Goal: Task Accomplishment & Management: Manage account settings

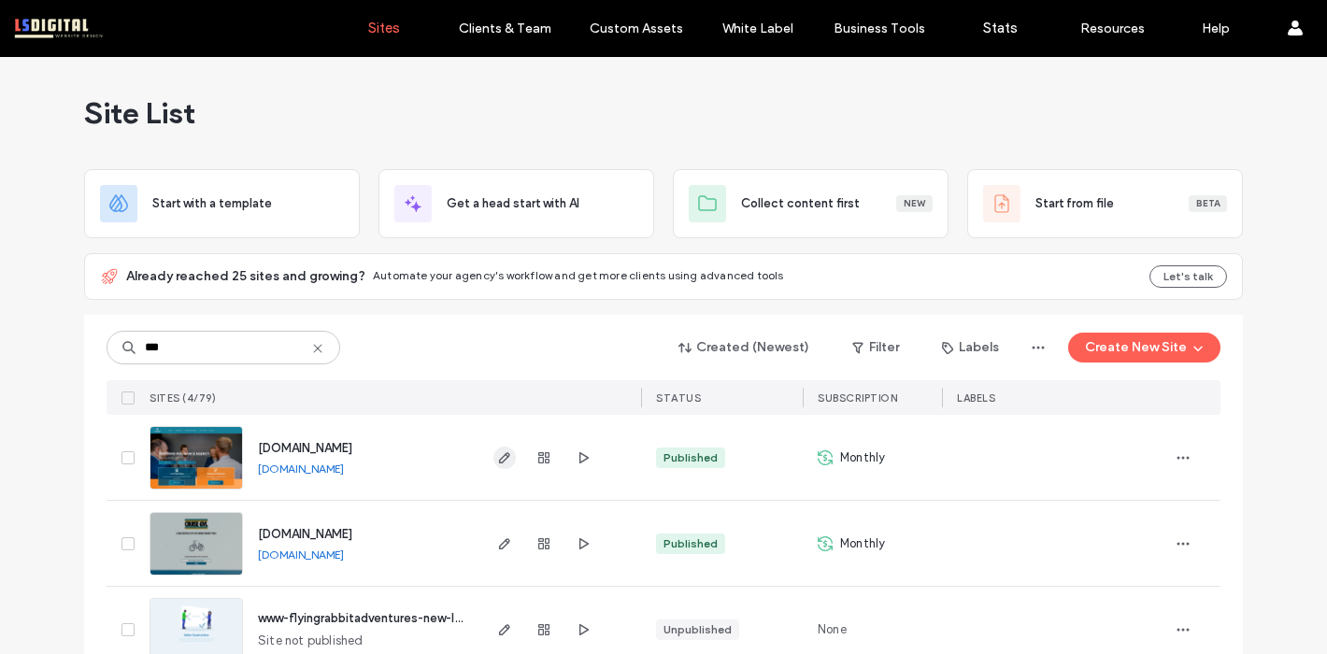
type input "***"
click at [493, 466] on span "button" at bounding box center [504, 458] width 22 height 22
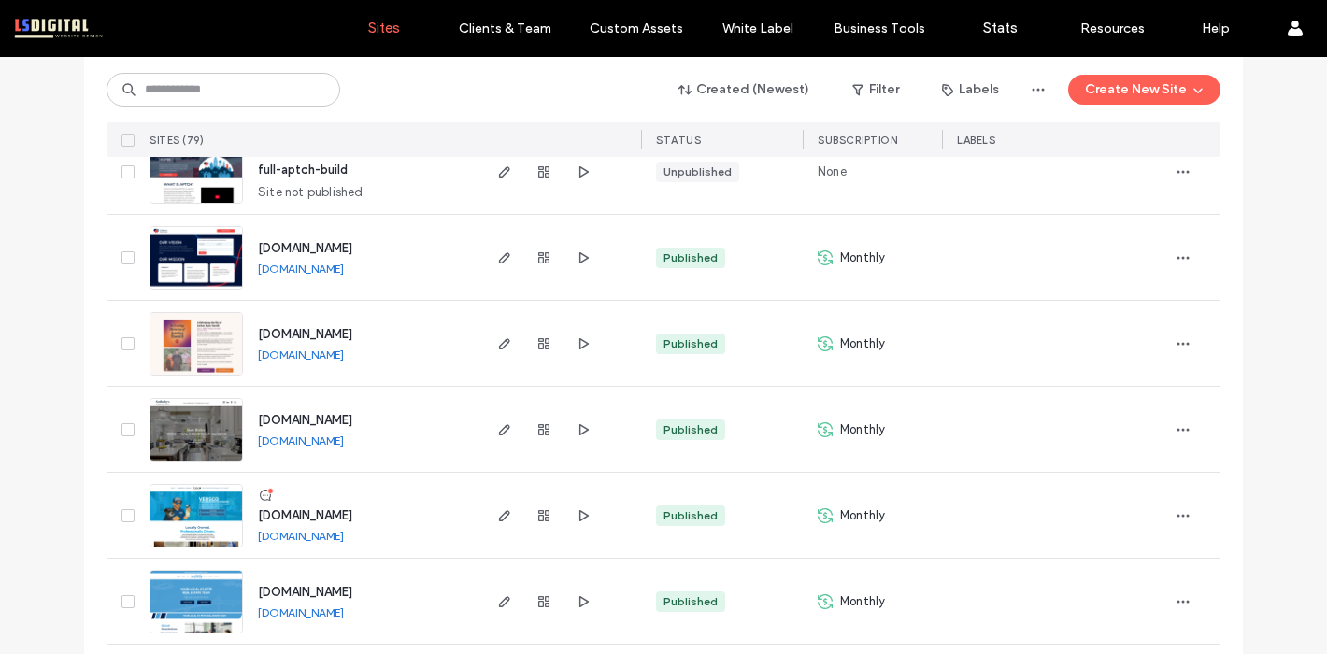
scroll to position [1781, 0]
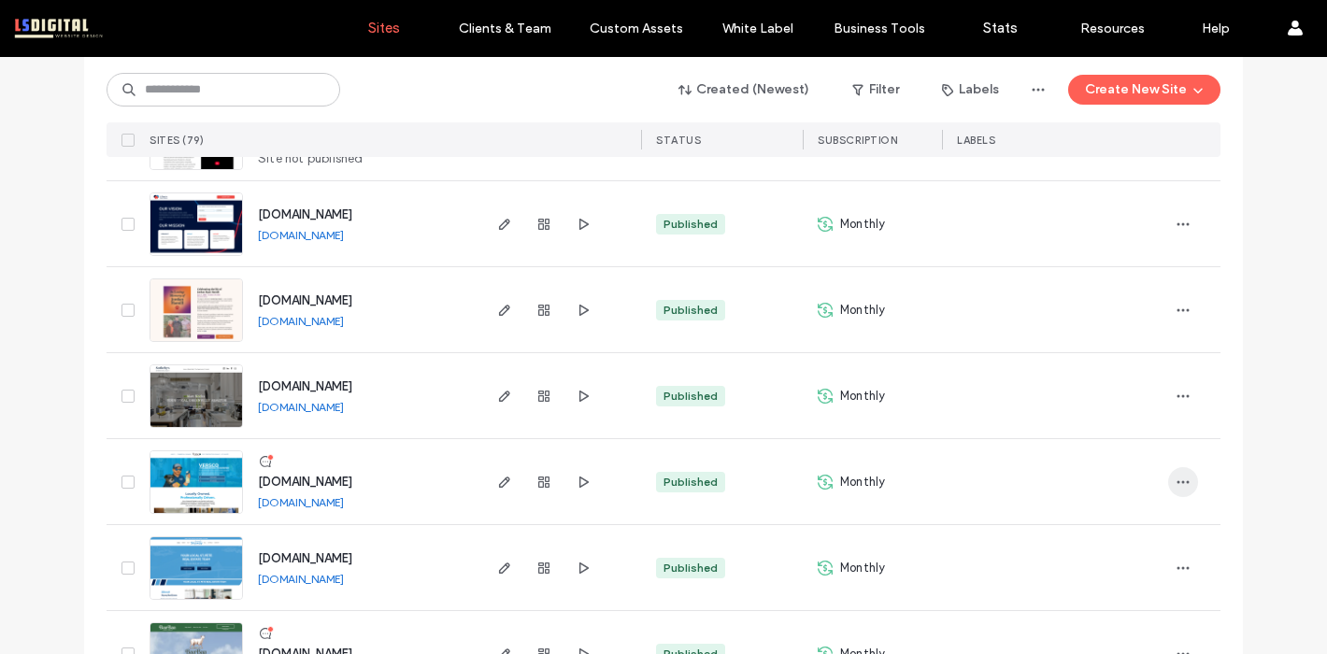
click at [1178, 480] on icon "button" at bounding box center [1183, 482] width 15 height 15
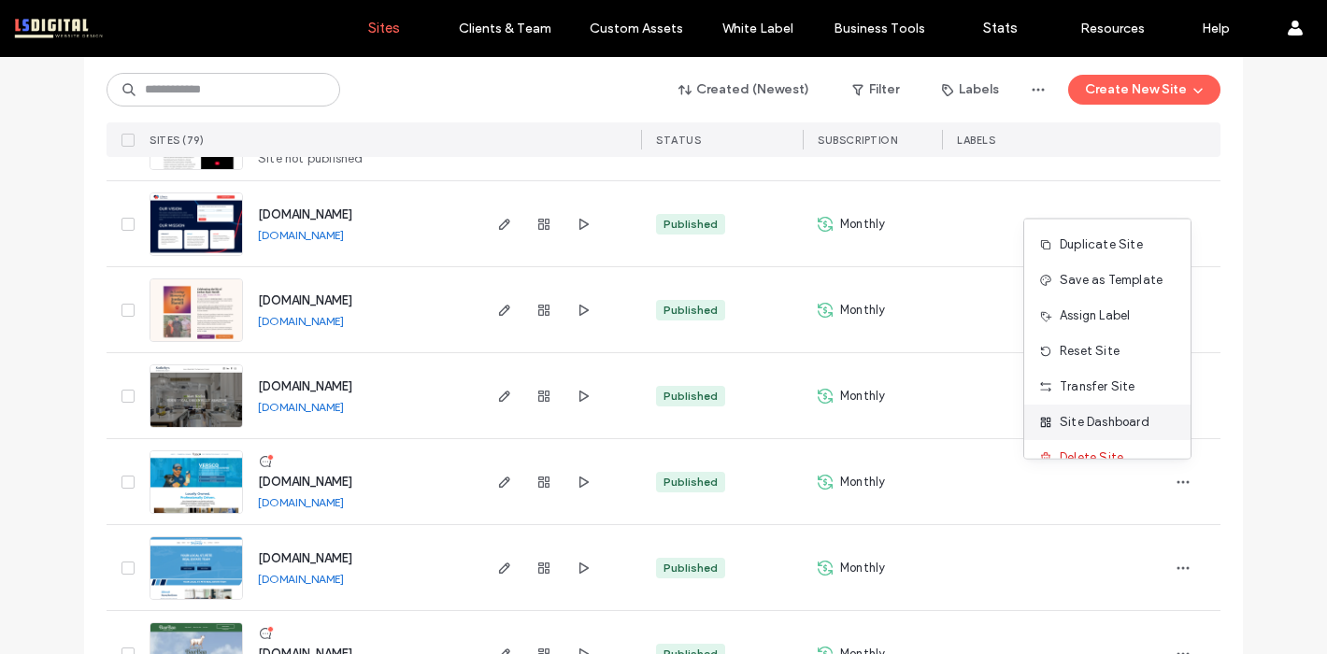
click at [1117, 427] on span "Site Dashboard" at bounding box center [1105, 422] width 90 height 19
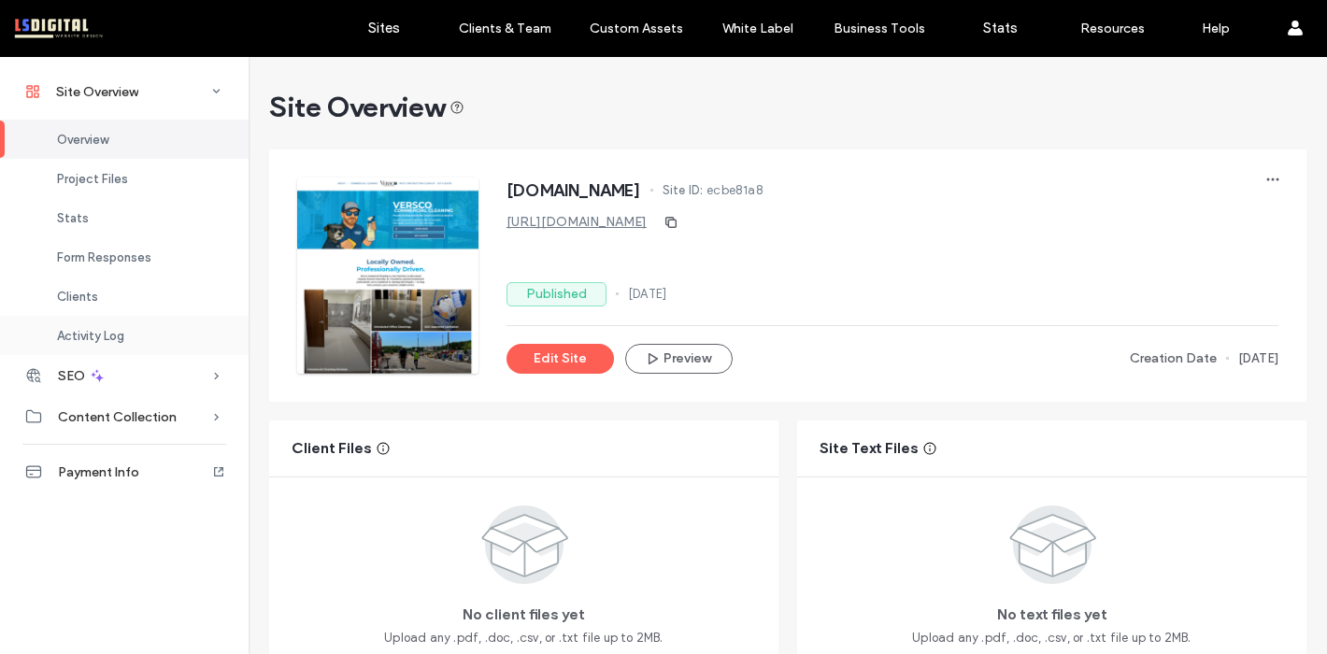
click at [141, 319] on div "Activity Log" at bounding box center [124, 335] width 249 height 39
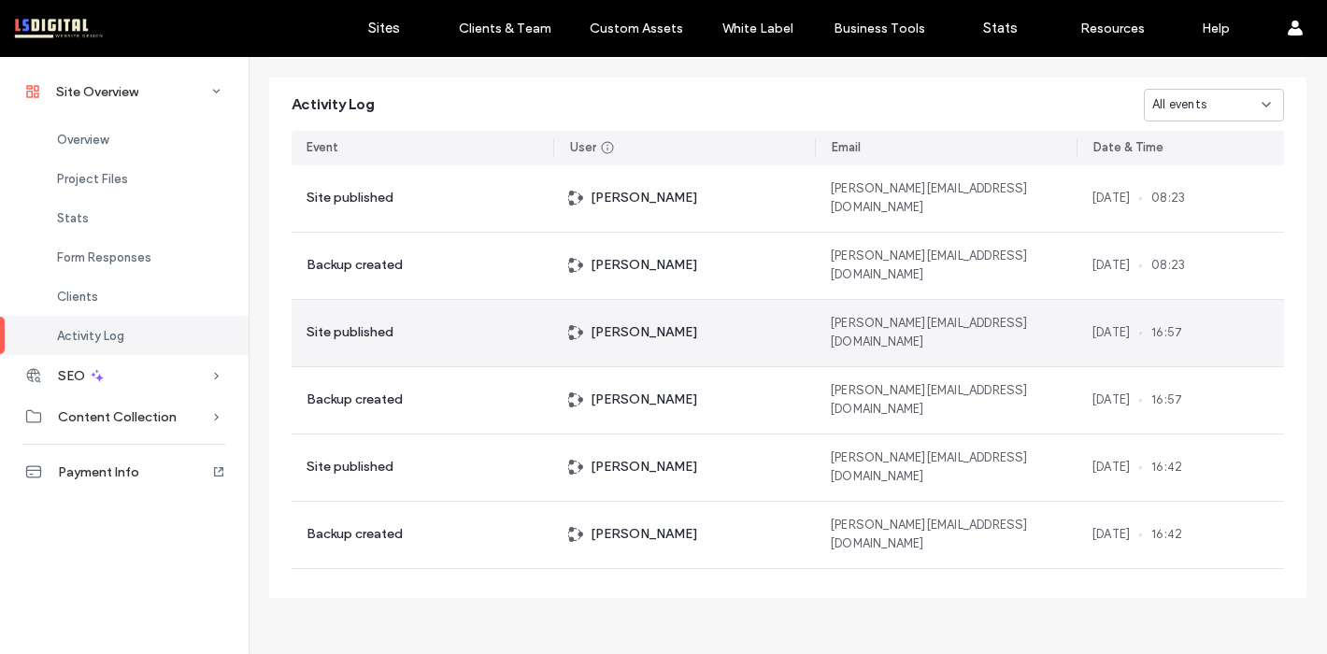
scroll to position [1733, 0]
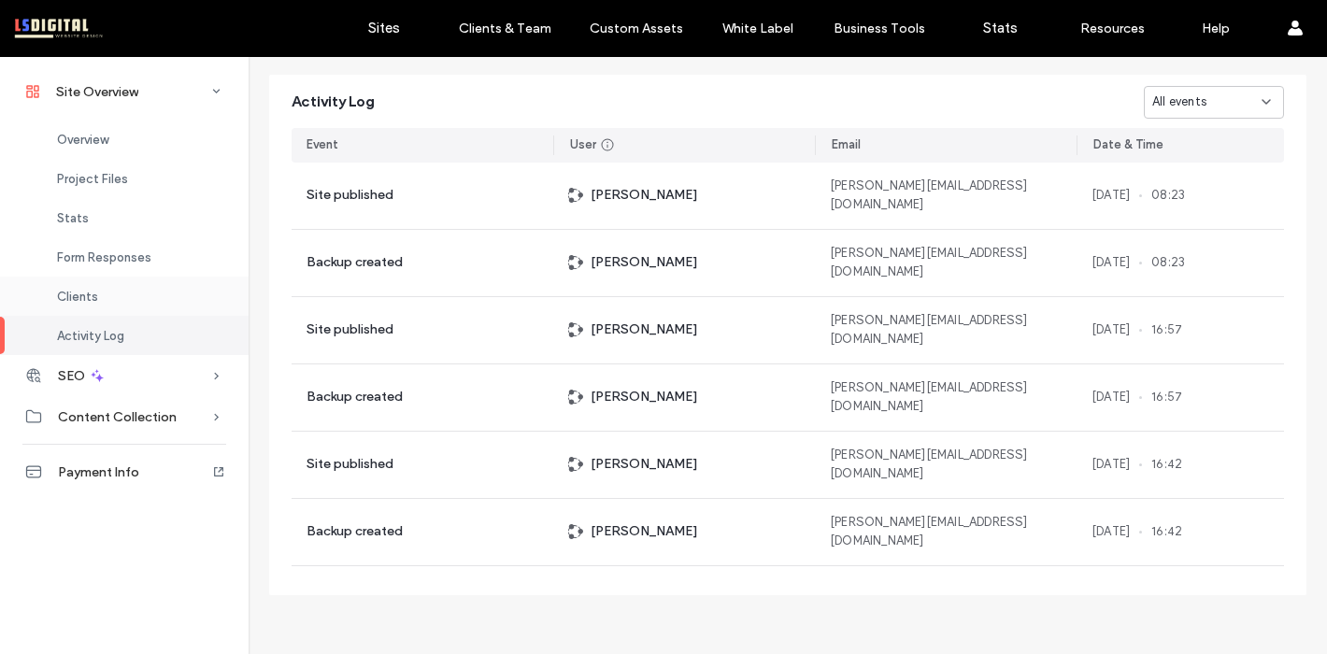
click at [51, 288] on div "Clients" at bounding box center [124, 296] width 249 height 39
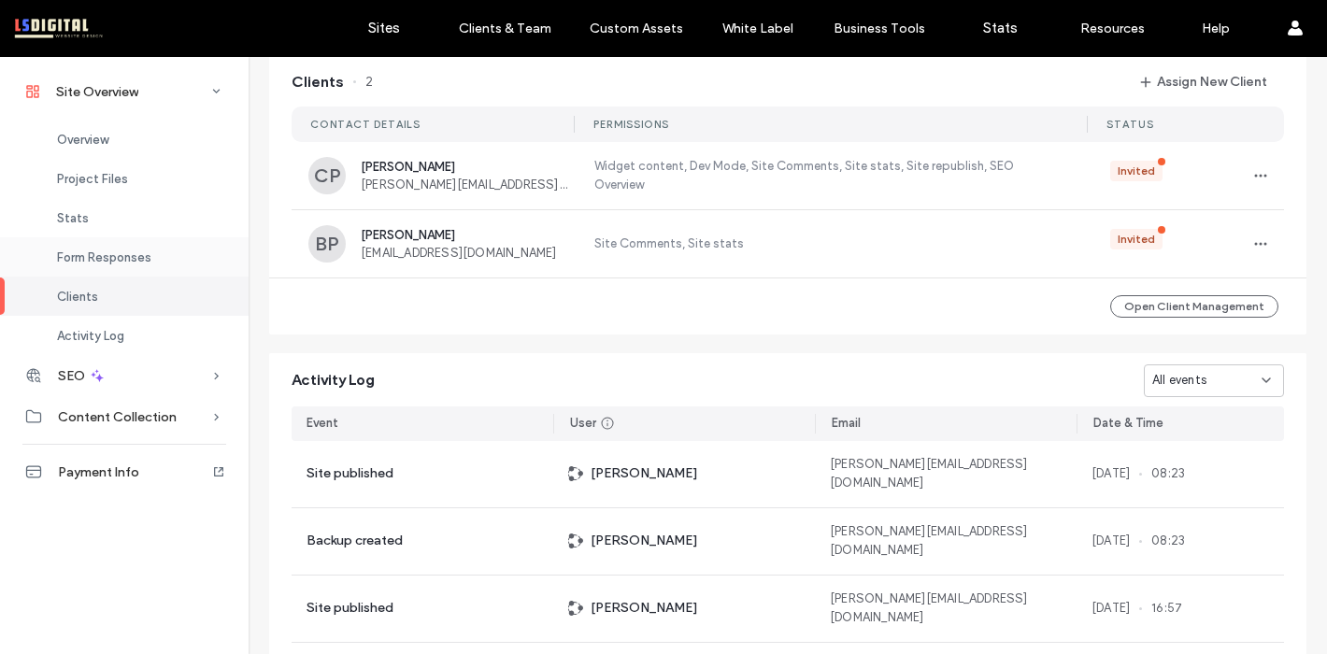
click at [120, 264] on span "Form Responses" at bounding box center [104, 257] width 94 height 14
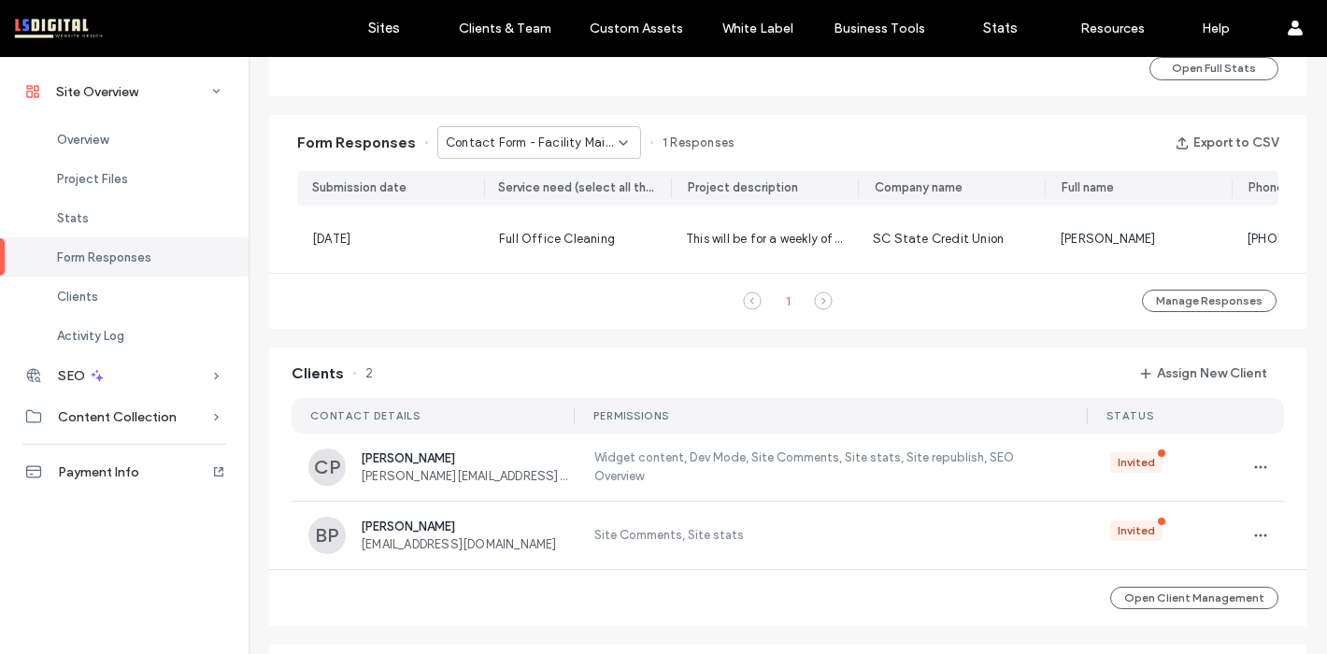
scroll to position [1141, 0]
click at [545, 160] on div "Contact Form - Facility Maintenance & Day Porting page" at bounding box center [539, 145] width 204 height 33
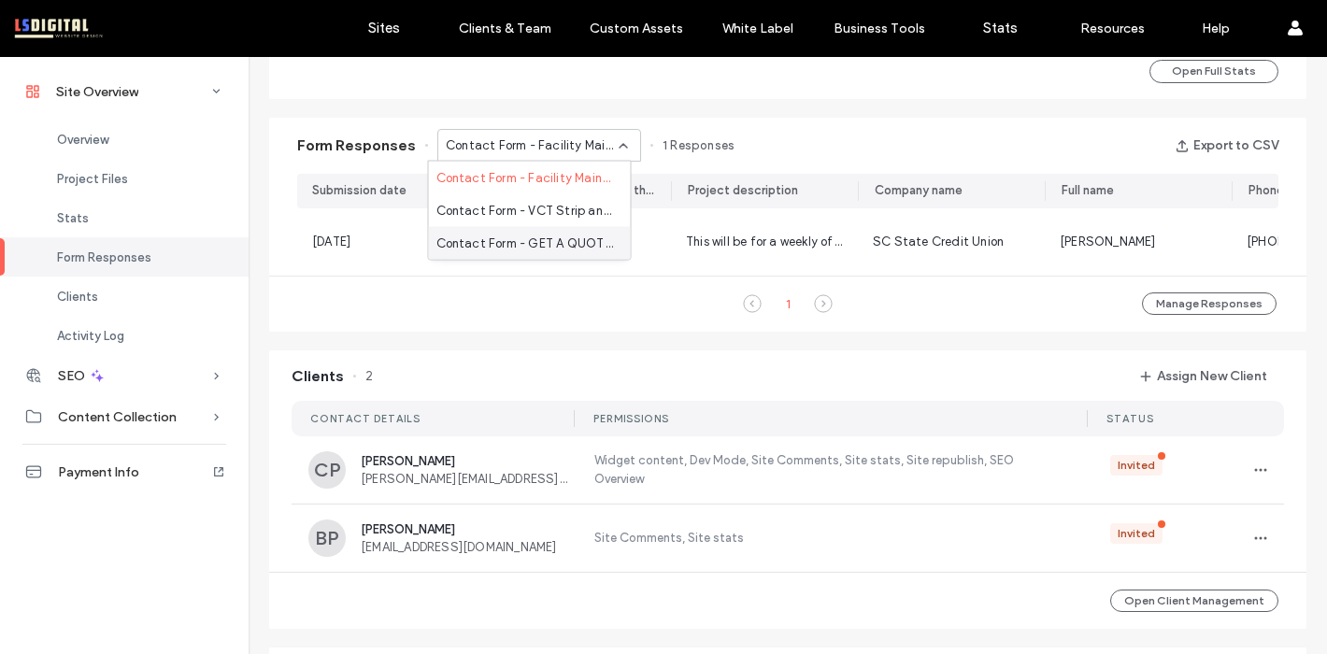
click at [537, 239] on span "Contact Form - GET A QUOTE page" at bounding box center [525, 243] width 179 height 19
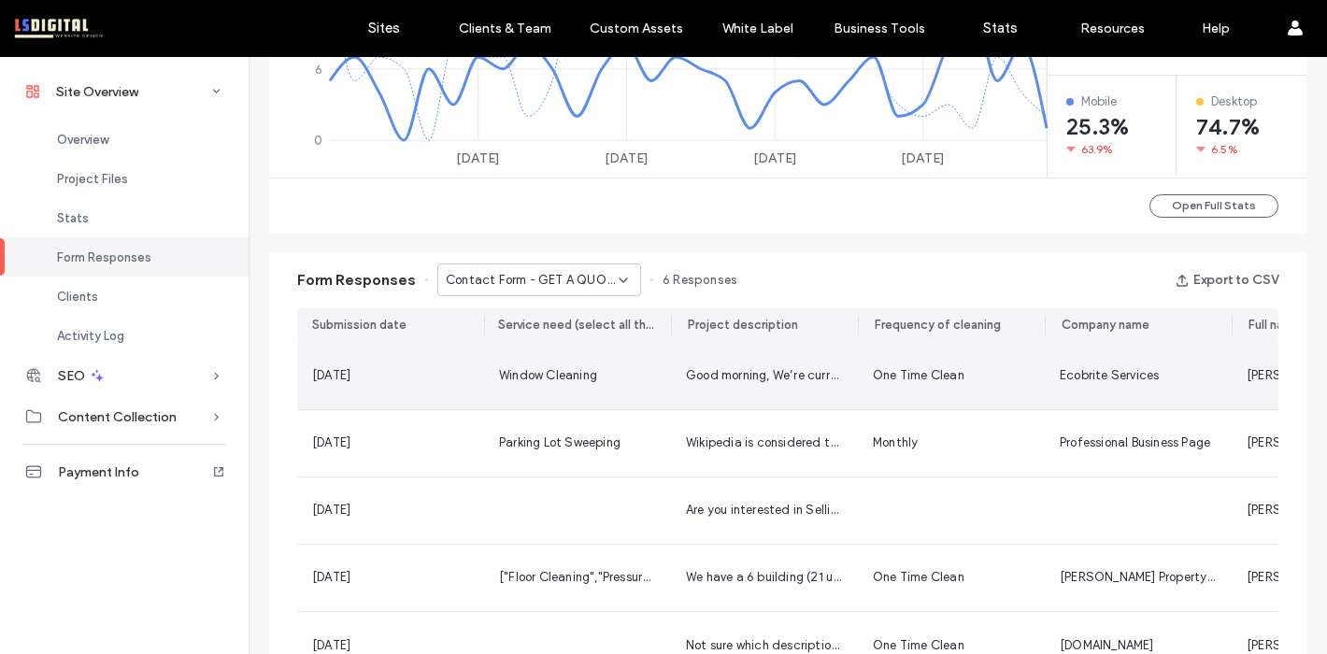
scroll to position [902, 0]
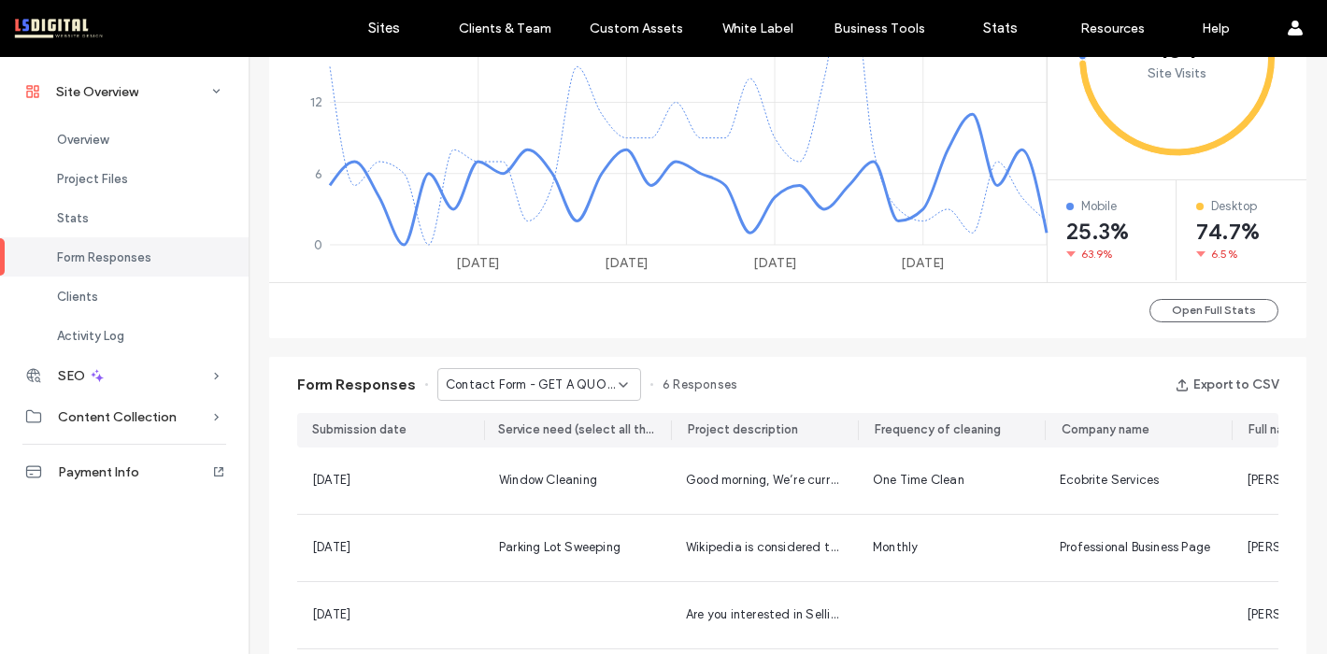
click at [498, 380] on span "Contact Form - GET A QUOTE page" at bounding box center [532, 385] width 173 height 19
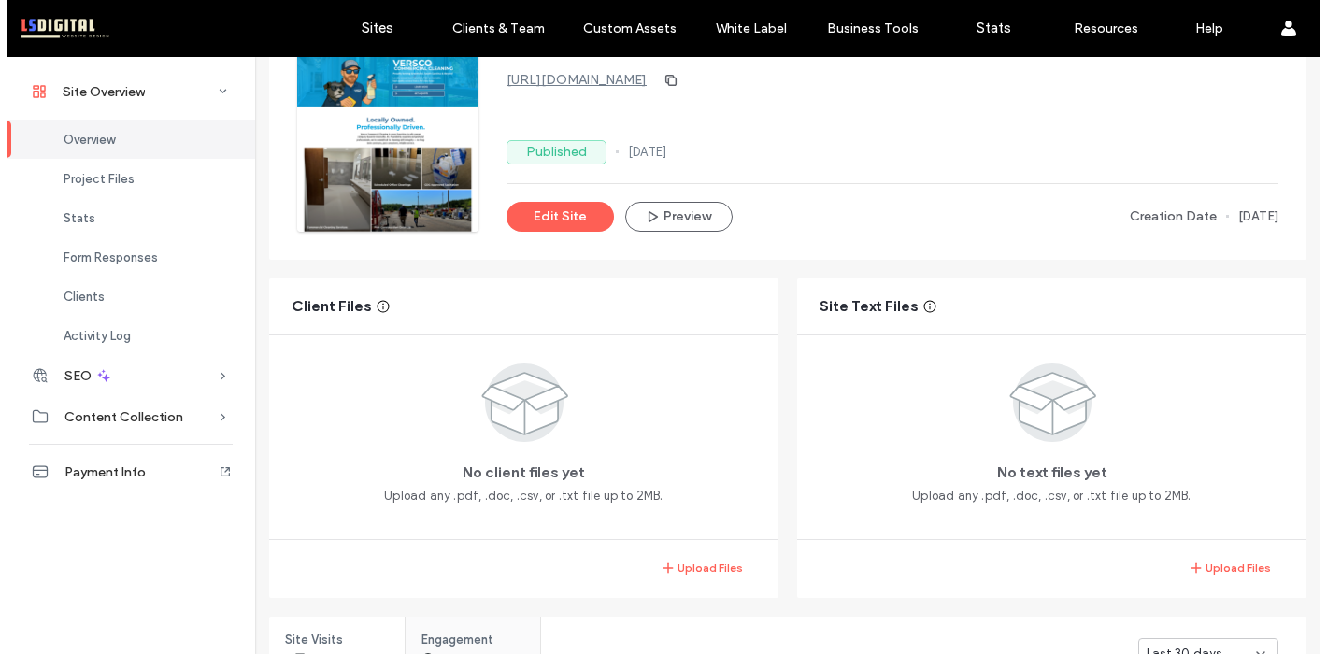
scroll to position [187, 0]
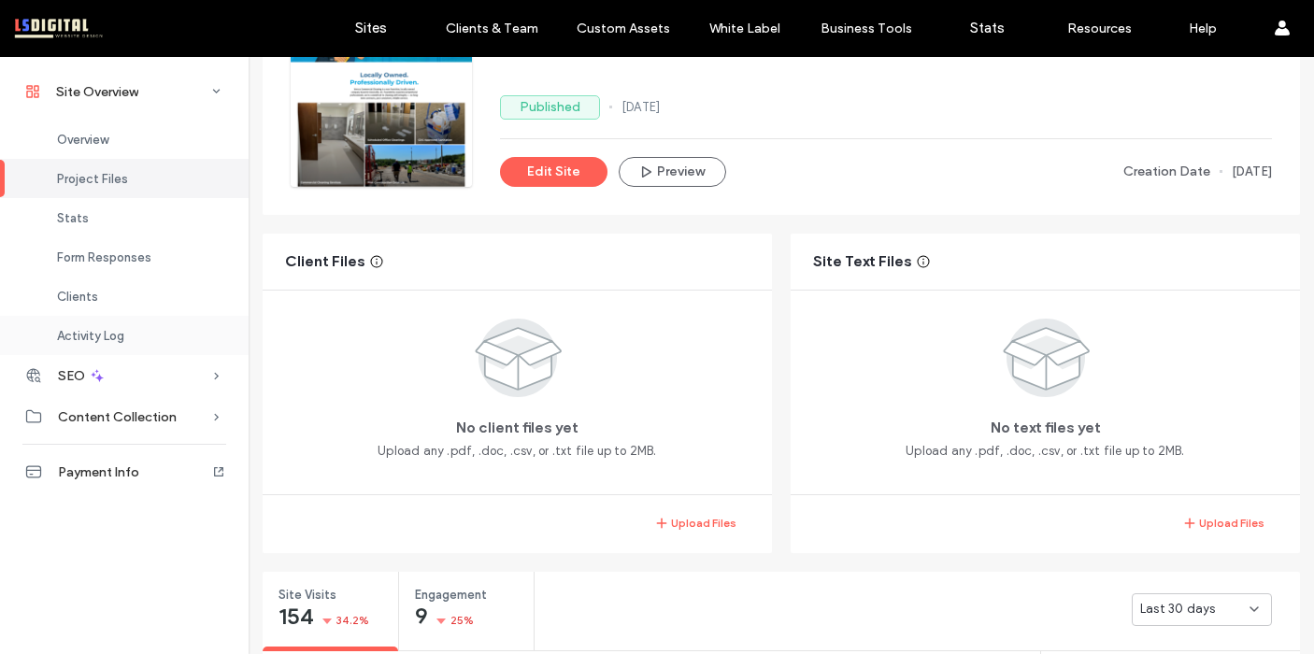
click at [109, 334] on span "Activity Log" at bounding box center [90, 336] width 67 height 14
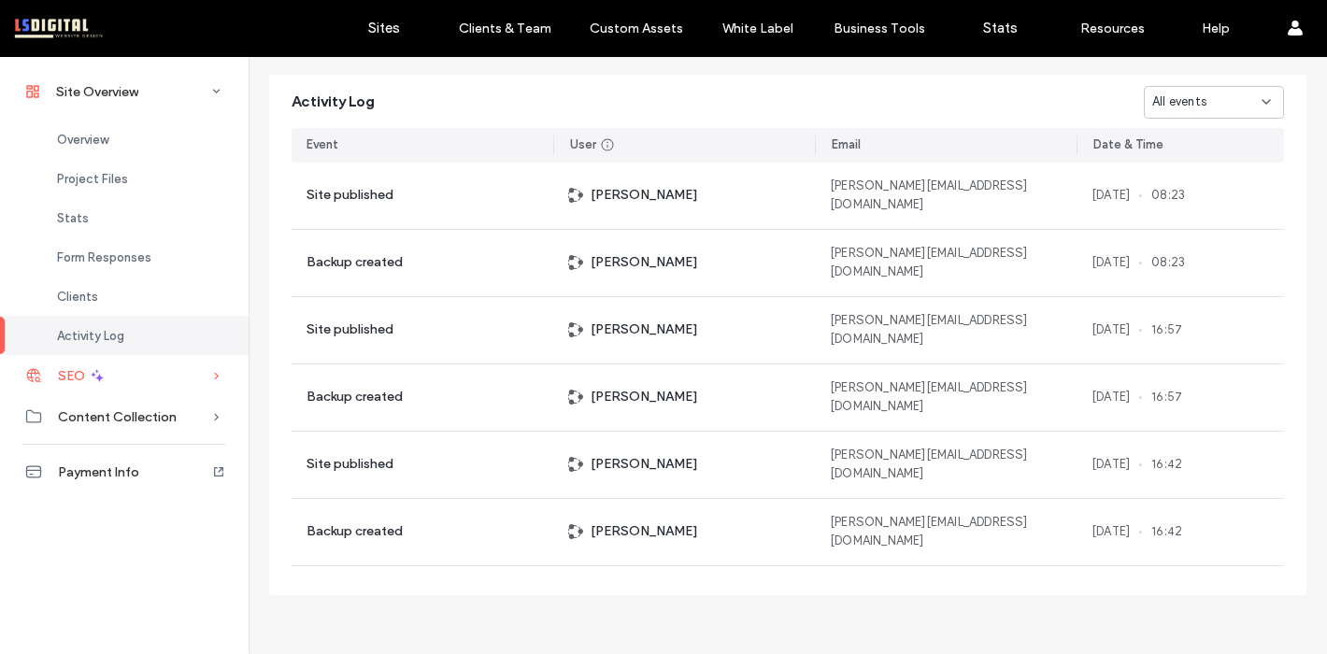
scroll to position [2000, 0]
click at [106, 372] on div "SEO" at bounding box center [124, 375] width 249 height 41
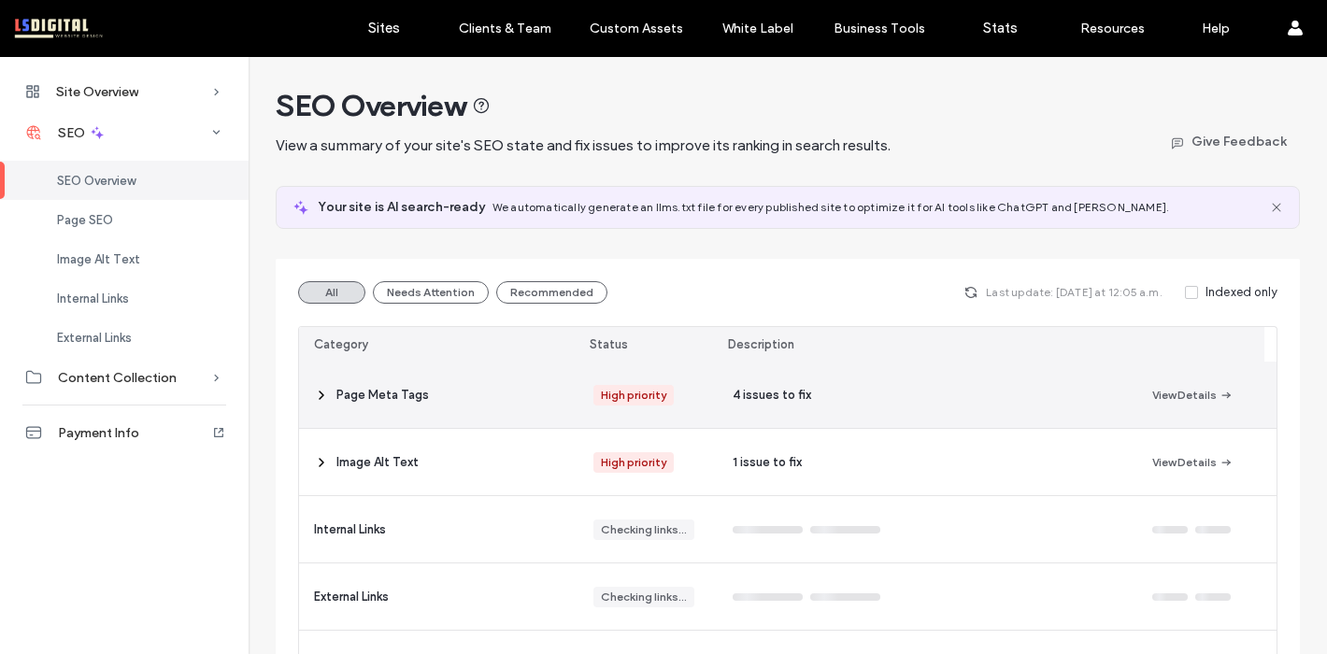
click at [573, 407] on div "Page Meta Tags" at bounding box center [438, 395] width 279 height 66
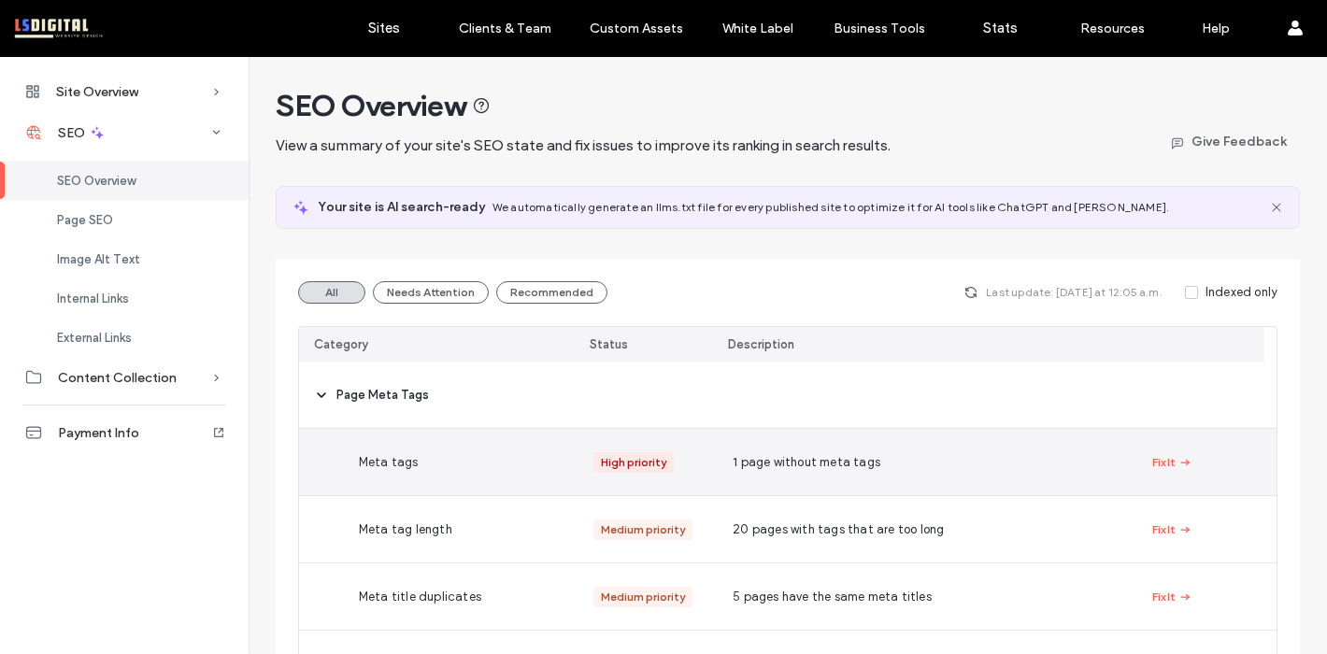
click at [555, 467] on div "Meta tags" at bounding box center [483, 462] width 279 height 66
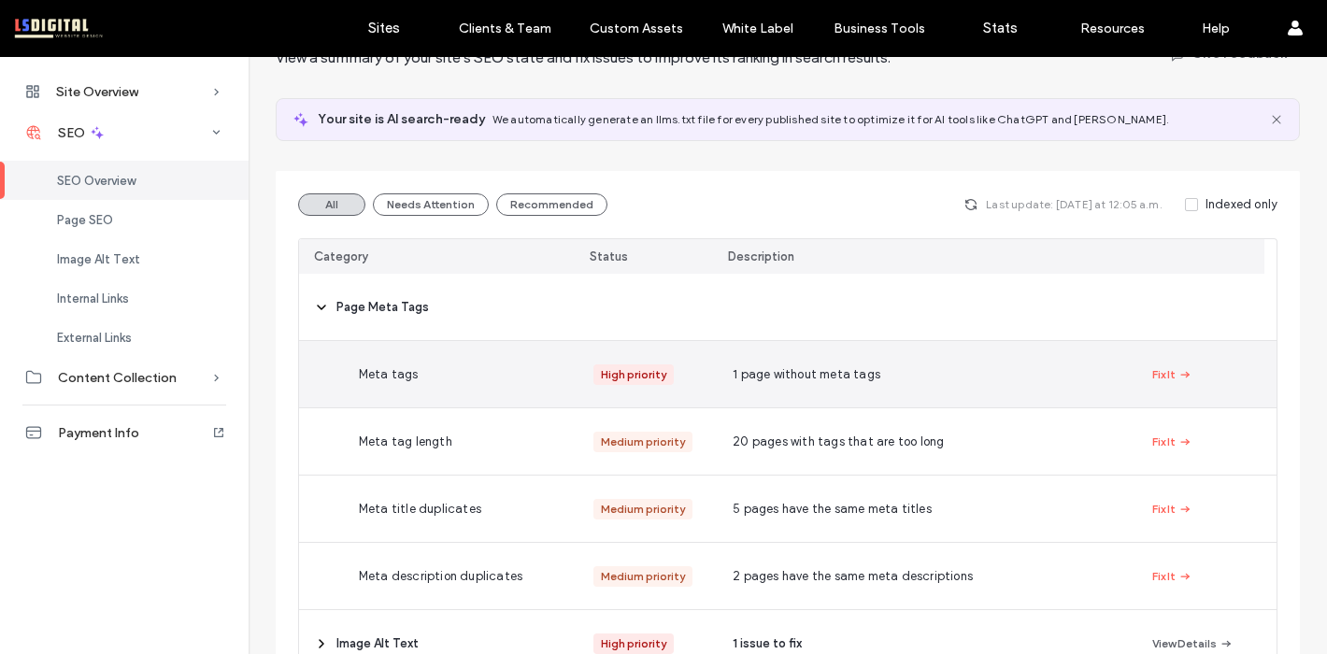
scroll to position [96, 0]
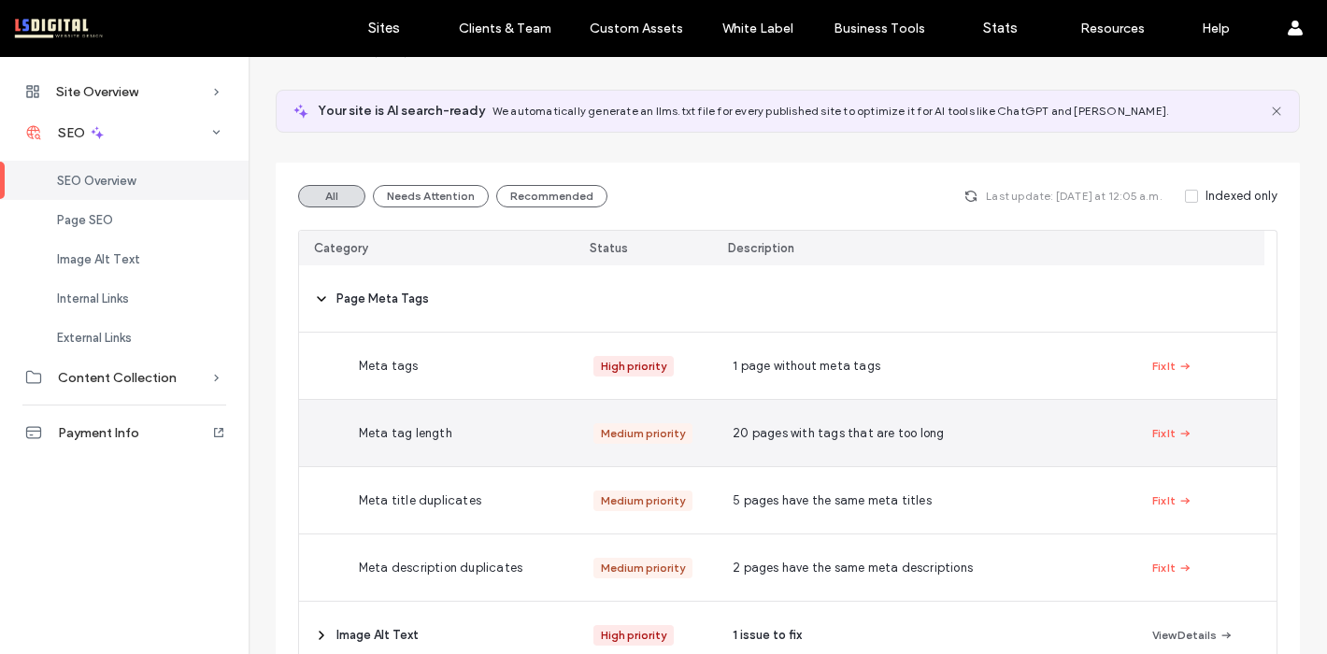
click at [524, 455] on div "Meta tag length" at bounding box center [483, 433] width 279 height 66
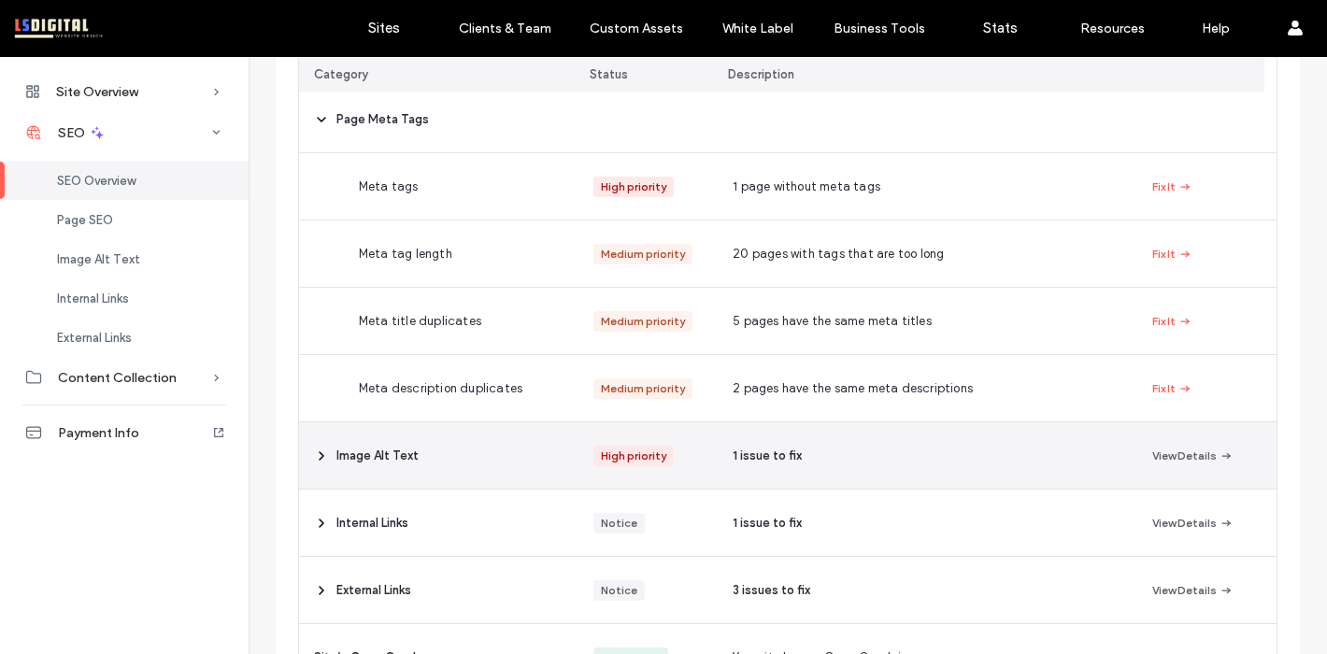
scroll to position [278, 0]
click at [1059, 460] on div "1 issue to fix" at bounding box center [927, 454] width 419 height 66
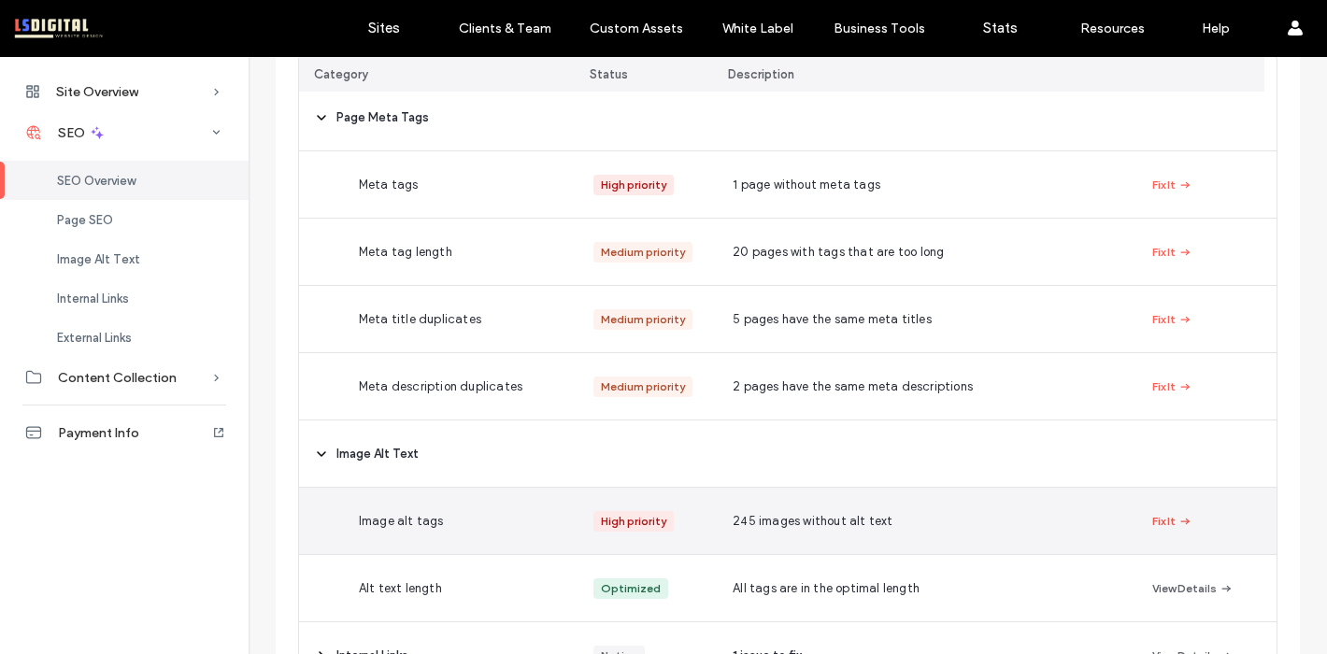
click at [1178, 518] on icon "button" at bounding box center [1185, 521] width 15 height 15
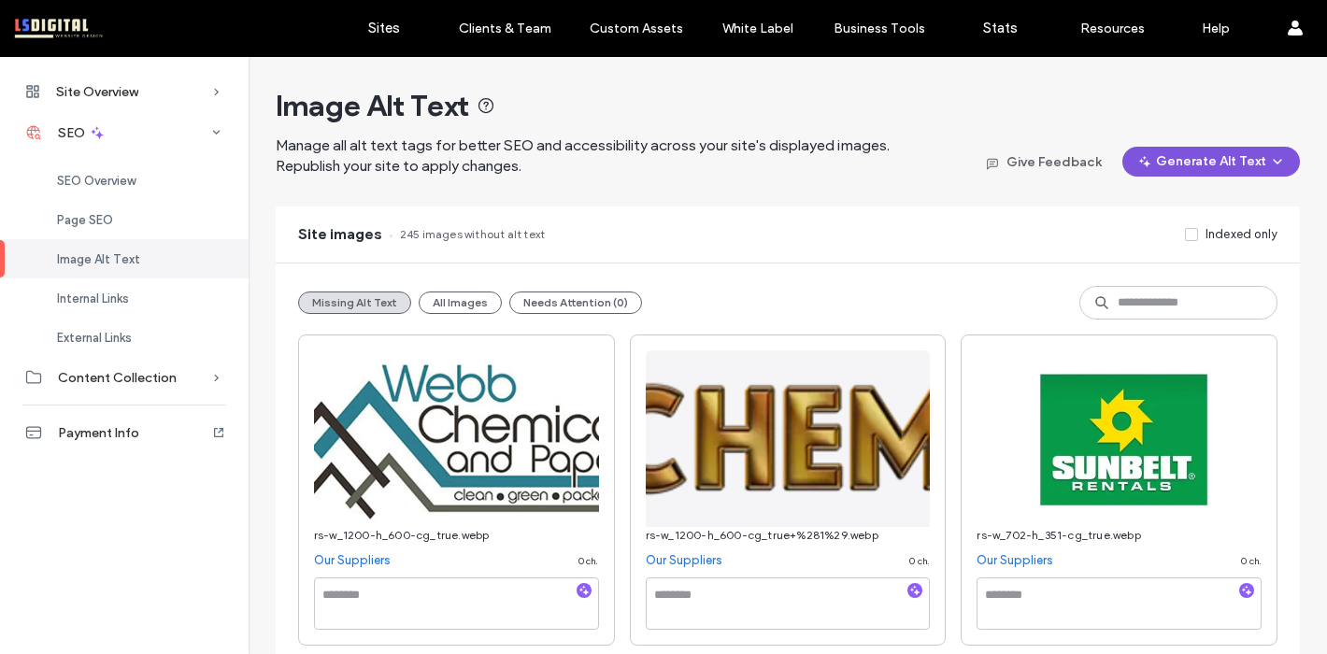
click at [1180, 169] on button "Generate Alt Text" at bounding box center [1211, 162] width 178 height 30
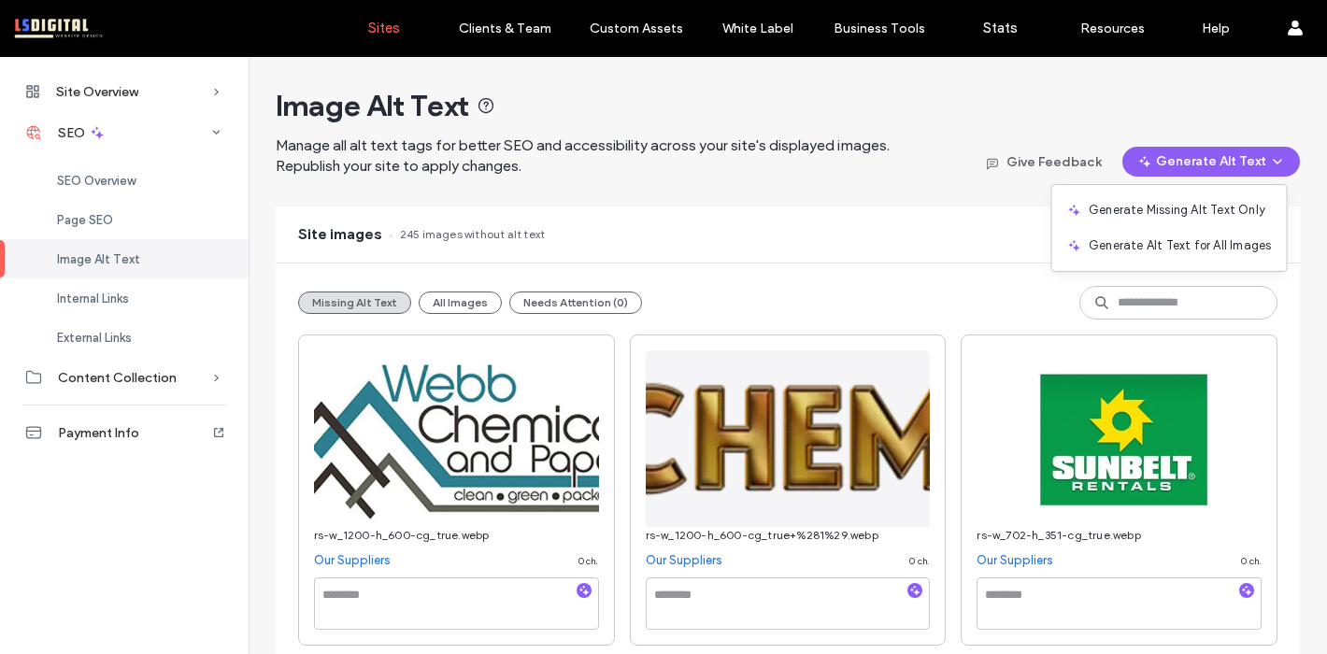
click at [394, 25] on label "Sites" at bounding box center [384, 28] width 32 height 17
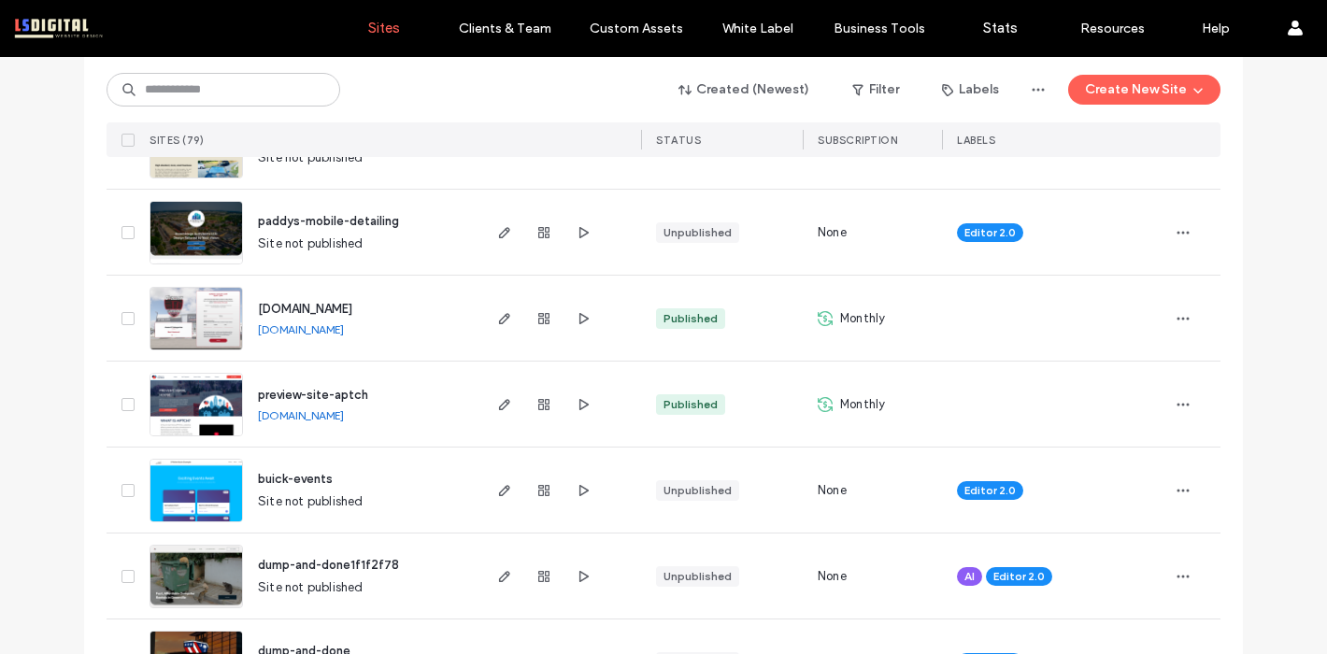
scroll to position [668, 0]
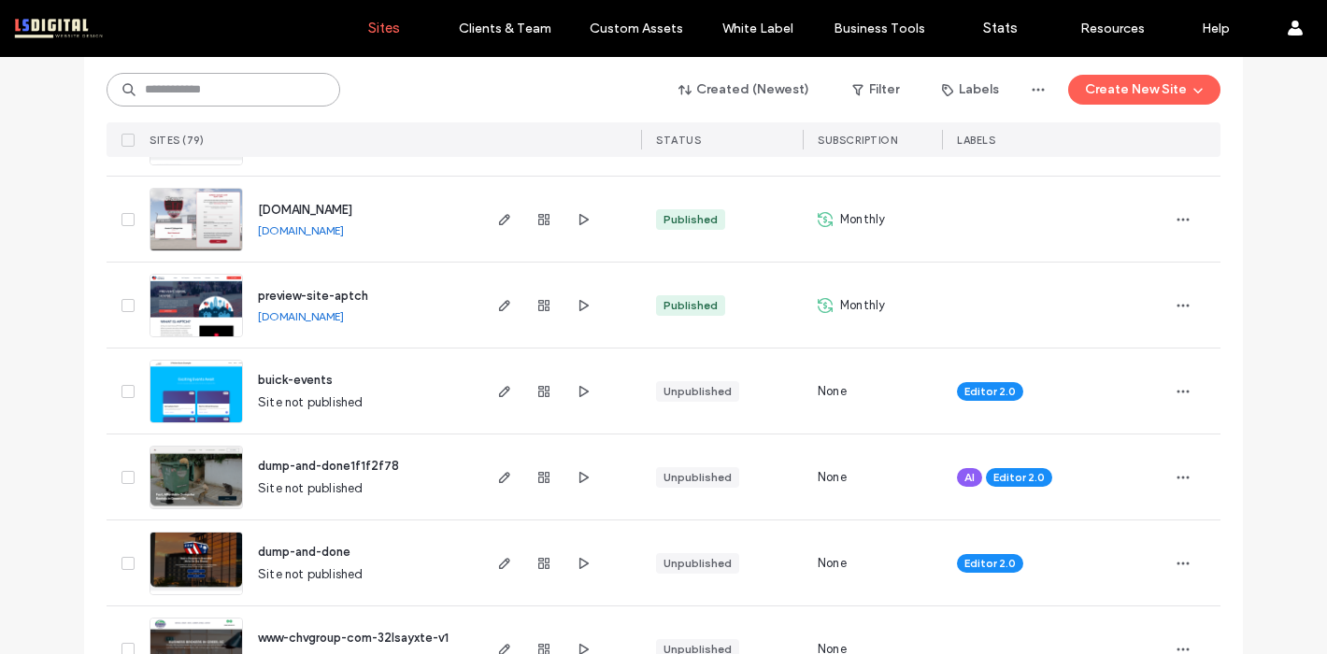
click at [255, 97] on input at bounding box center [224, 90] width 234 height 34
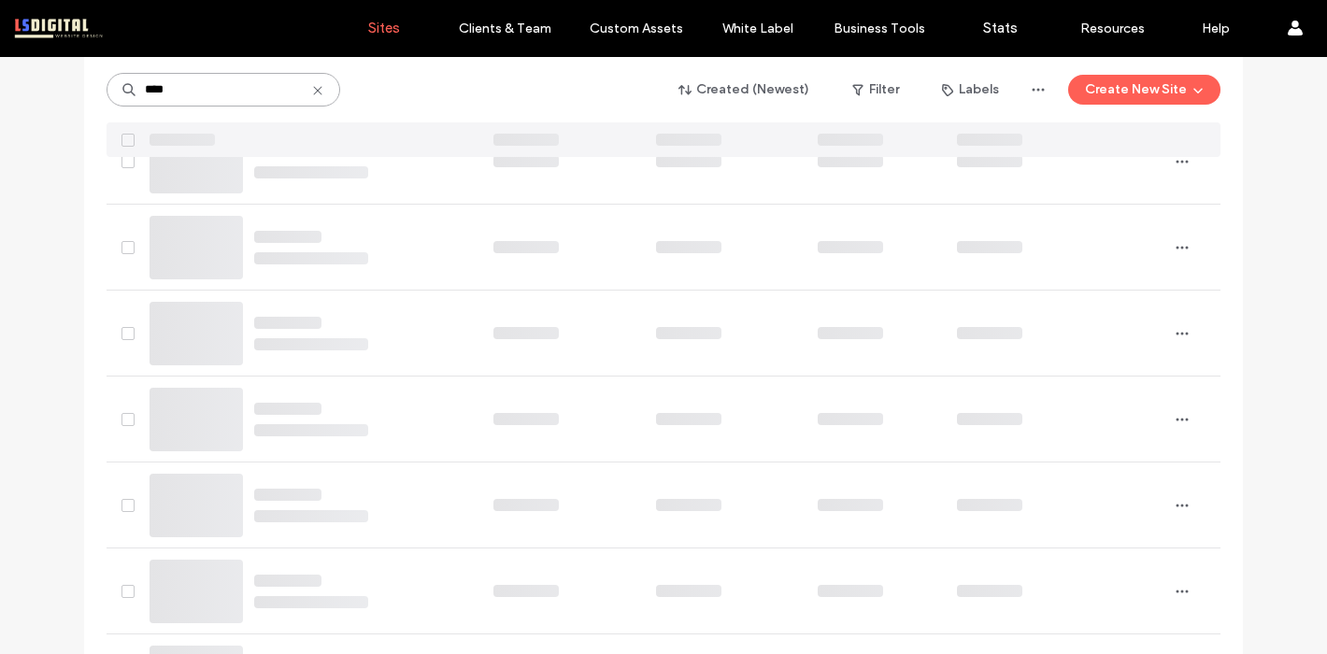
scroll to position [99, 0]
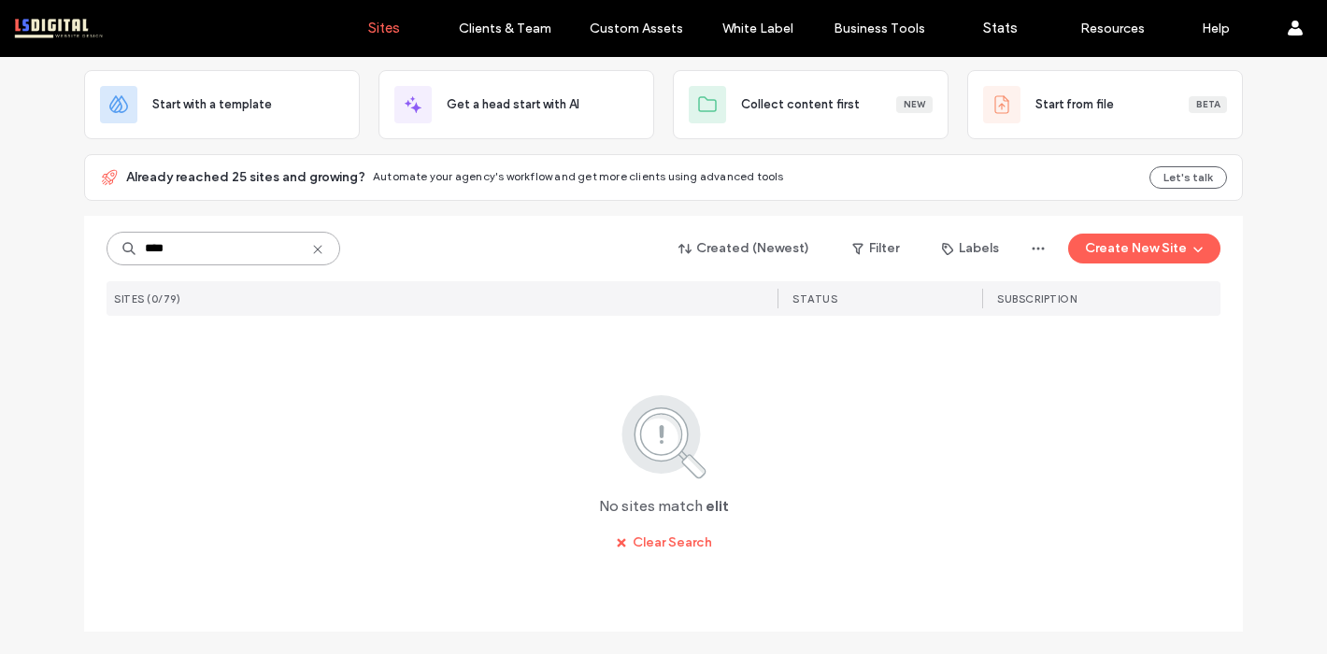
type input "****"
